Goal: Transaction & Acquisition: Purchase product/service

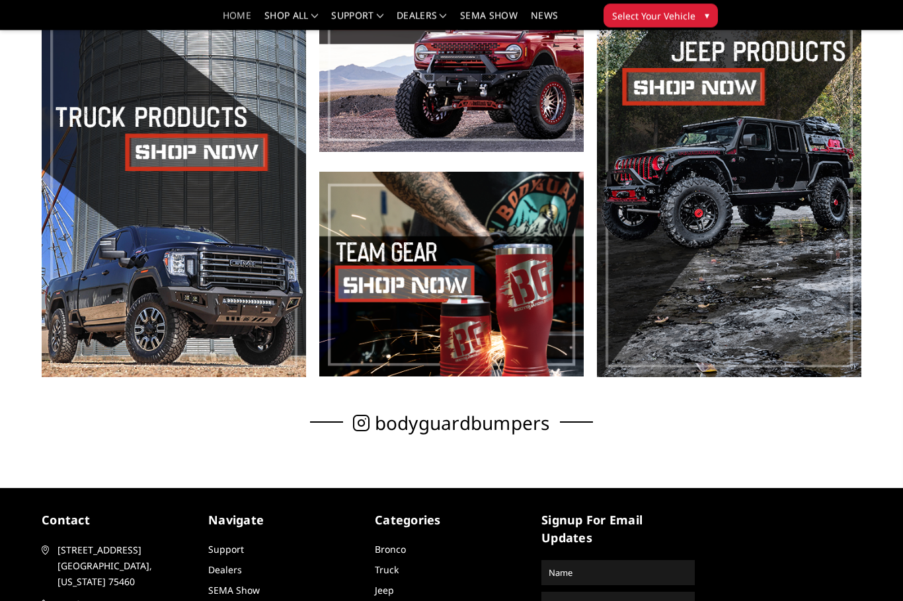
scroll to position [532, 0]
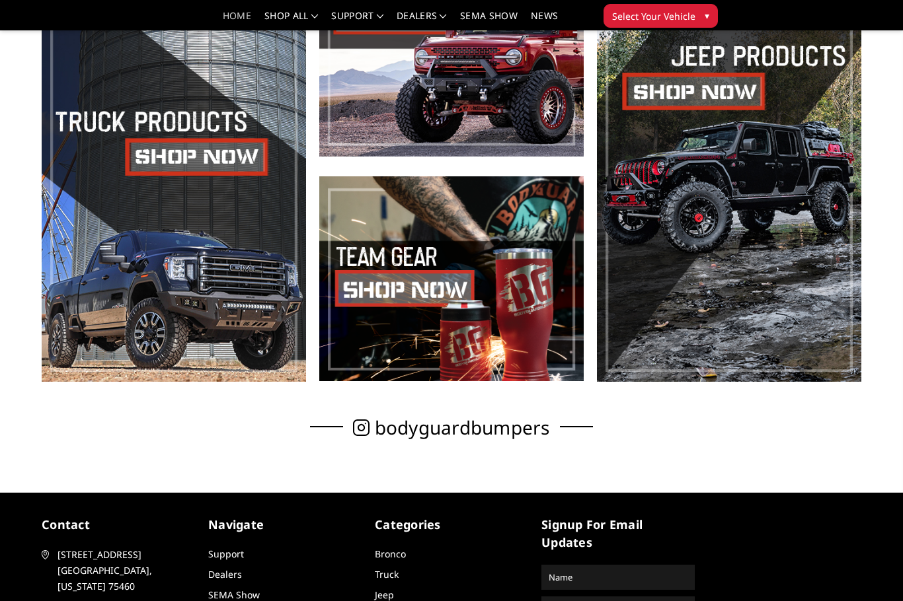
click at [127, 319] on span at bounding box center [174, 167] width 264 height 430
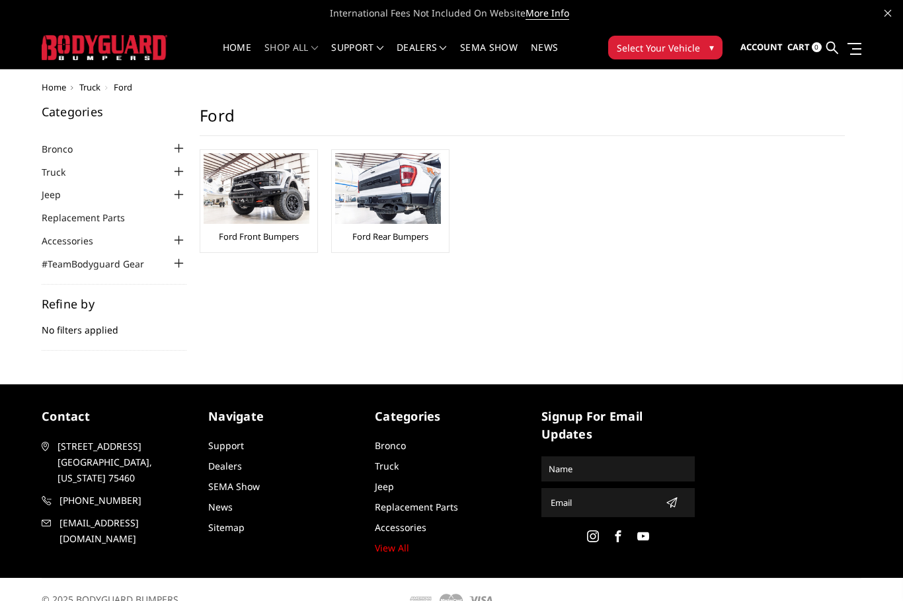
click at [225, 223] on img at bounding box center [257, 188] width 106 height 71
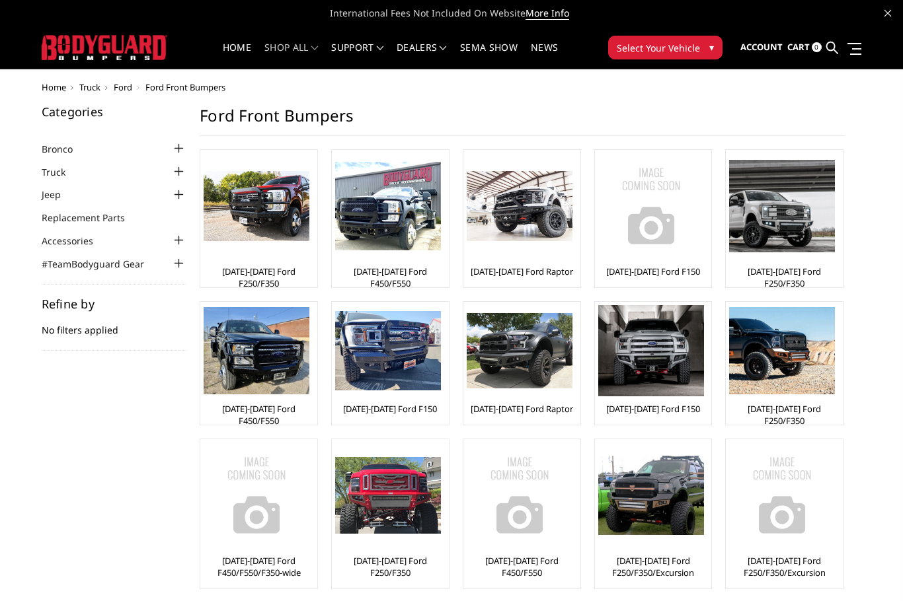
click at [523, 215] on img at bounding box center [520, 206] width 106 height 71
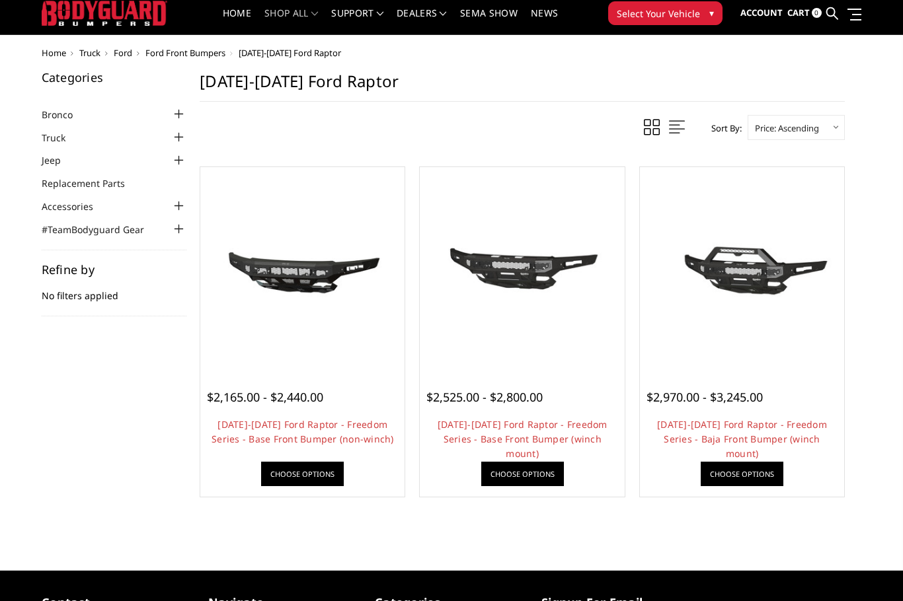
scroll to position [34, 0]
click at [800, 280] on img at bounding box center [742, 270] width 198 height 132
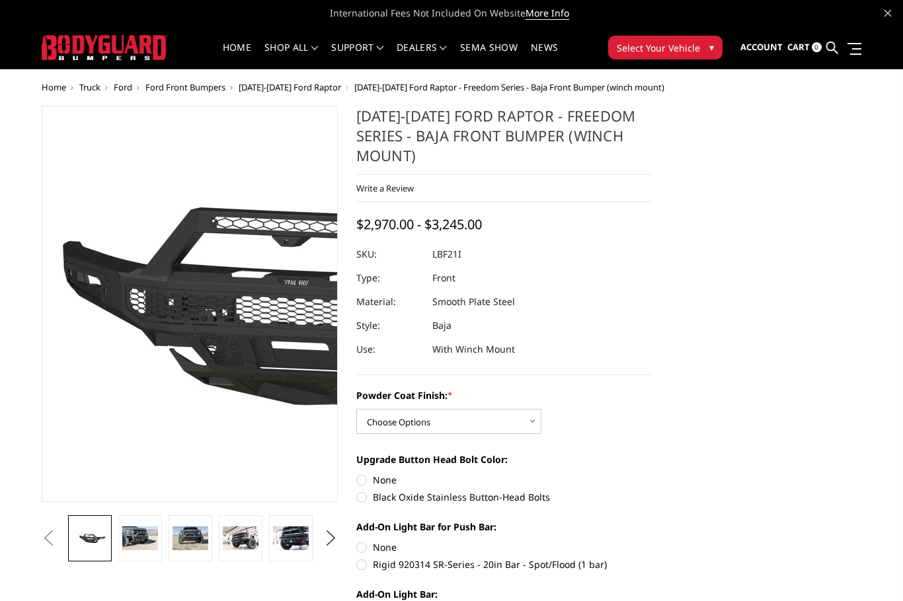
click at [126, 389] on img at bounding box center [308, 305] width 846 height 396
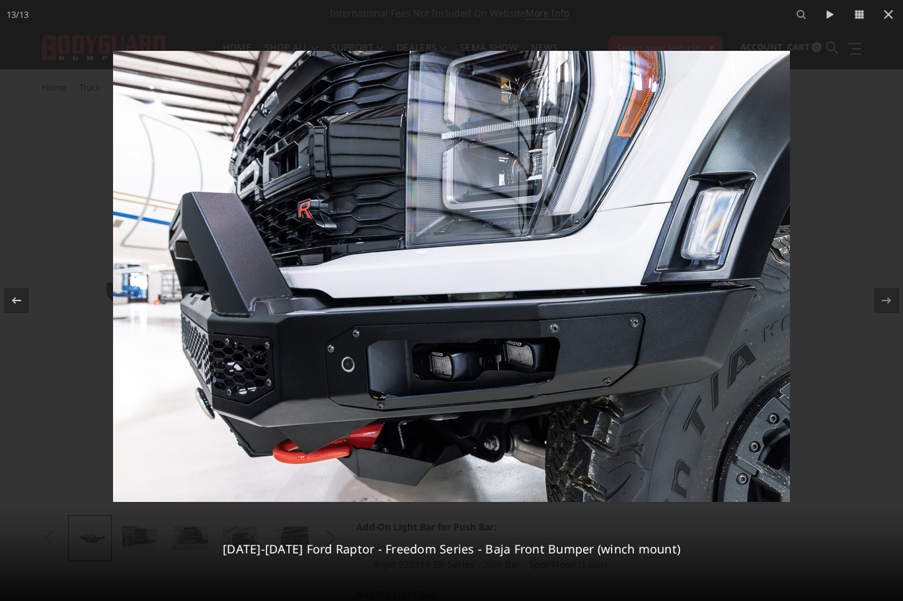
click at [889, 17] on icon at bounding box center [888, 14] width 9 height 9
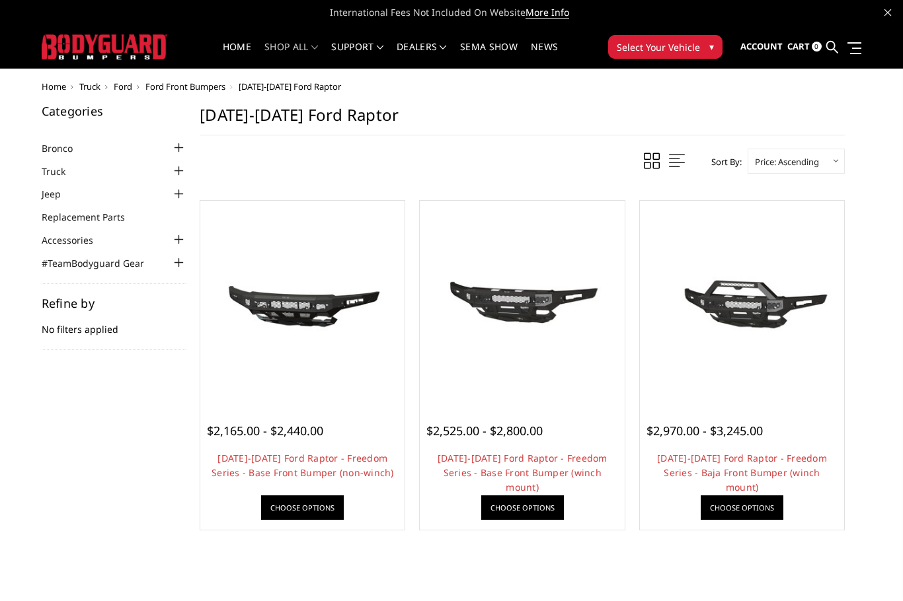
click at [566, 400] on div at bounding box center [522, 303] width 198 height 198
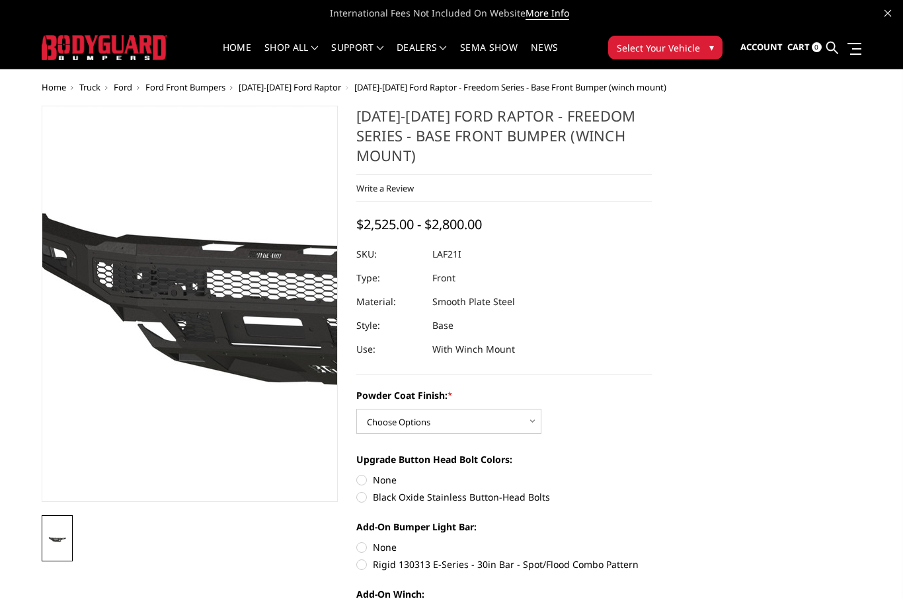
click at [112, 233] on img at bounding box center [335, 304] width 846 height 396
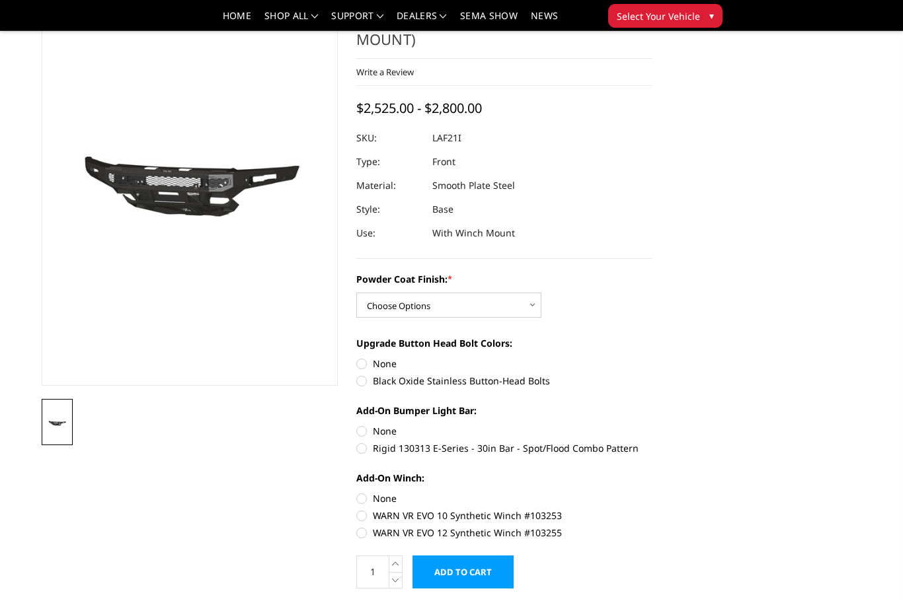
scroll to position [79, 0]
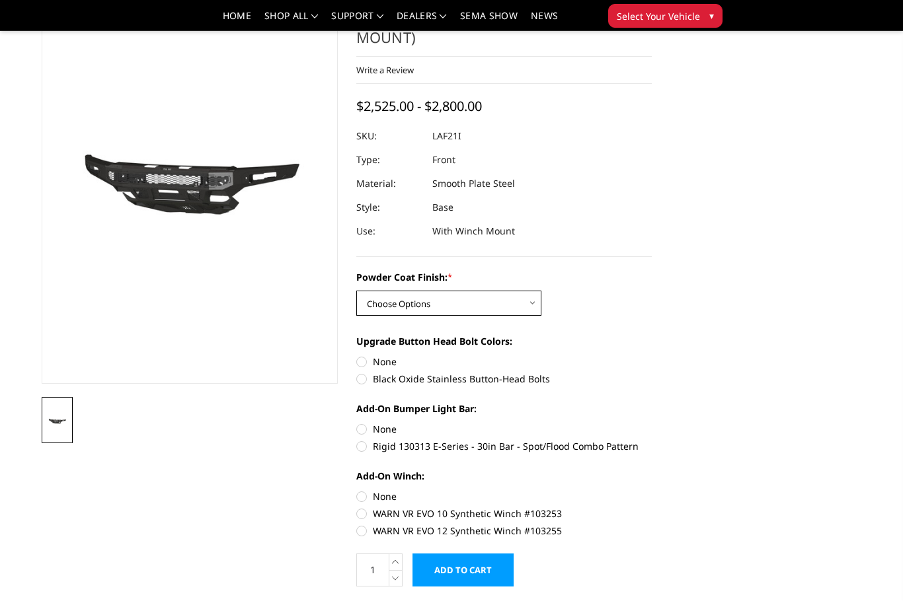
click at [532, 307] on select "Choose Options Bare Metal Texture Black Powder Coat" at bounding box center [448, 303] width 185 height 25
select select "2769"
click at [365, 451] on label "Rigid 130313 E-Series - 30in Bar - Spot/Flood Combo Pattern" at bounding box center [504, 446] width 296 height 14
click at [652, 423] on input "Rigid 130313 E-Series - 30in Bar - Spot/Flood Combo Pattern" at bounding box center [652, 422] width 1 height 1
radio input "true"
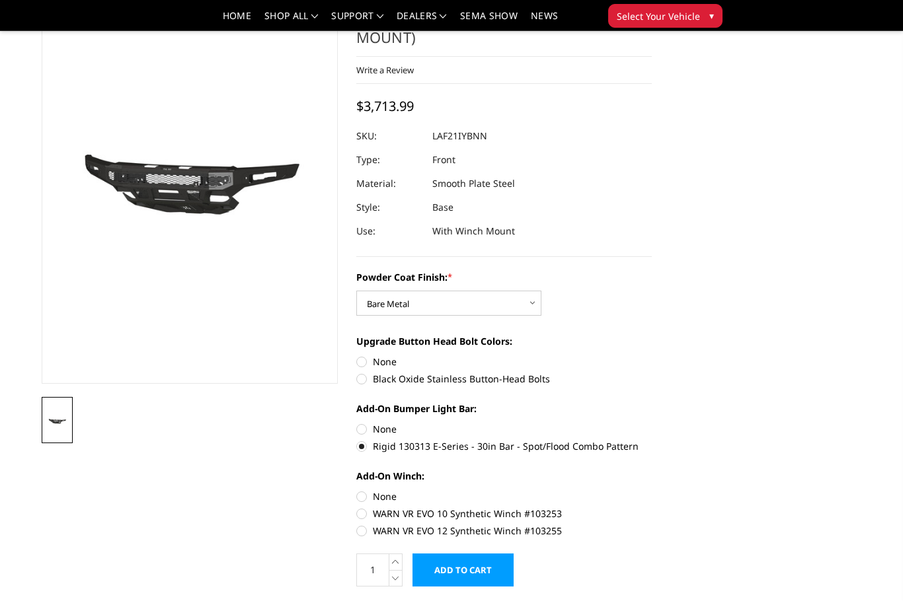
click at [369, 531] on label "WARN VR EVO 12 Synthetic Winch #103255" at bounding box center [504, 531] width 296 height 14
click at [652, 508] on input "WARN VR EVO 12 Synthetic Winch #103255" at bounding box center [652, 507] width 1 height 1
radio input "true"
click at [369, 517] on label "WARN VR EVO 10 Synthetic Winch #103253" at bounding box center [504, 514] width 296 height 14
click at [652, 490] on input "WARN VR EVO 10 Synthetic Winch #103253" at bounding box center [652, 490] width 1 height 1
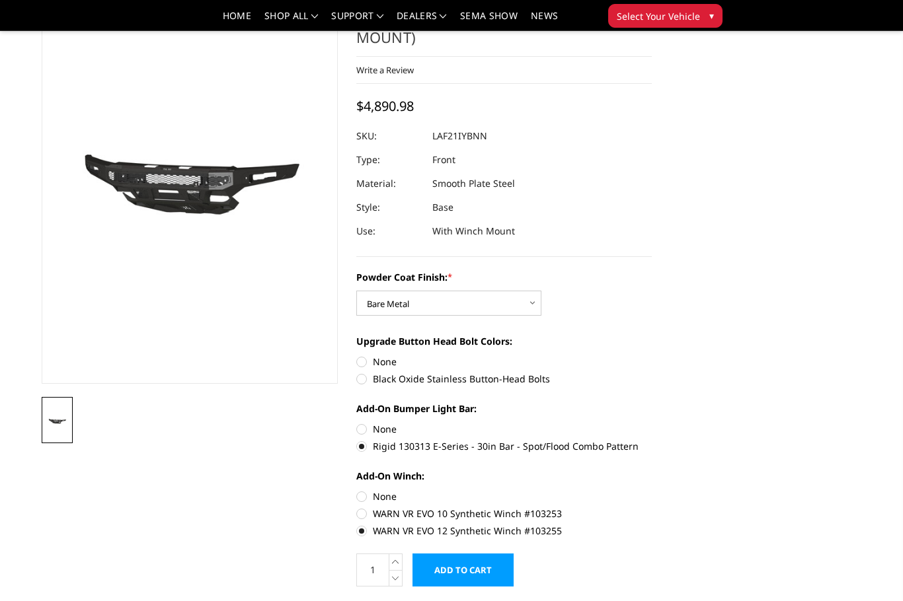
radio input "true"
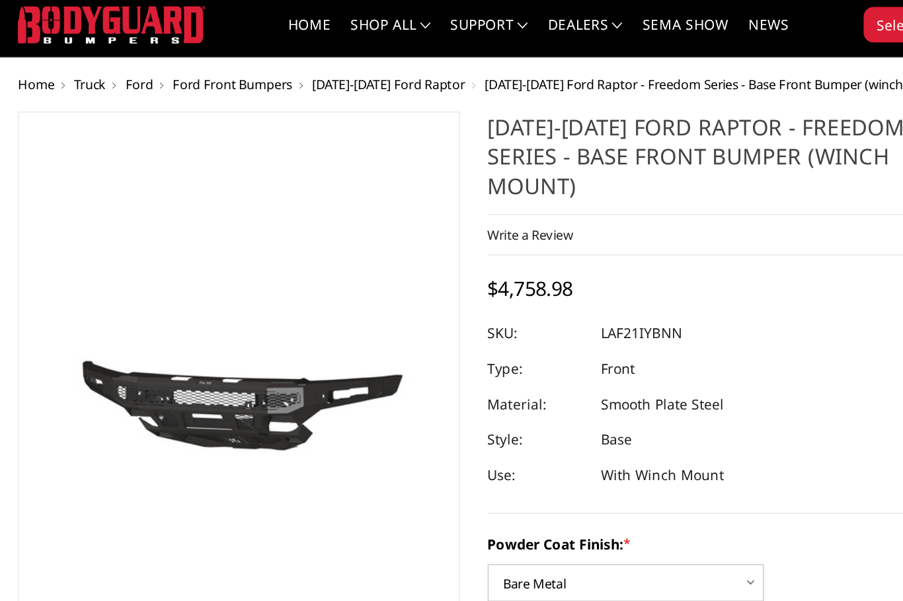
scroll to position [19, 0]
